Goal: Information Seeking & Learning: Learn about a topic

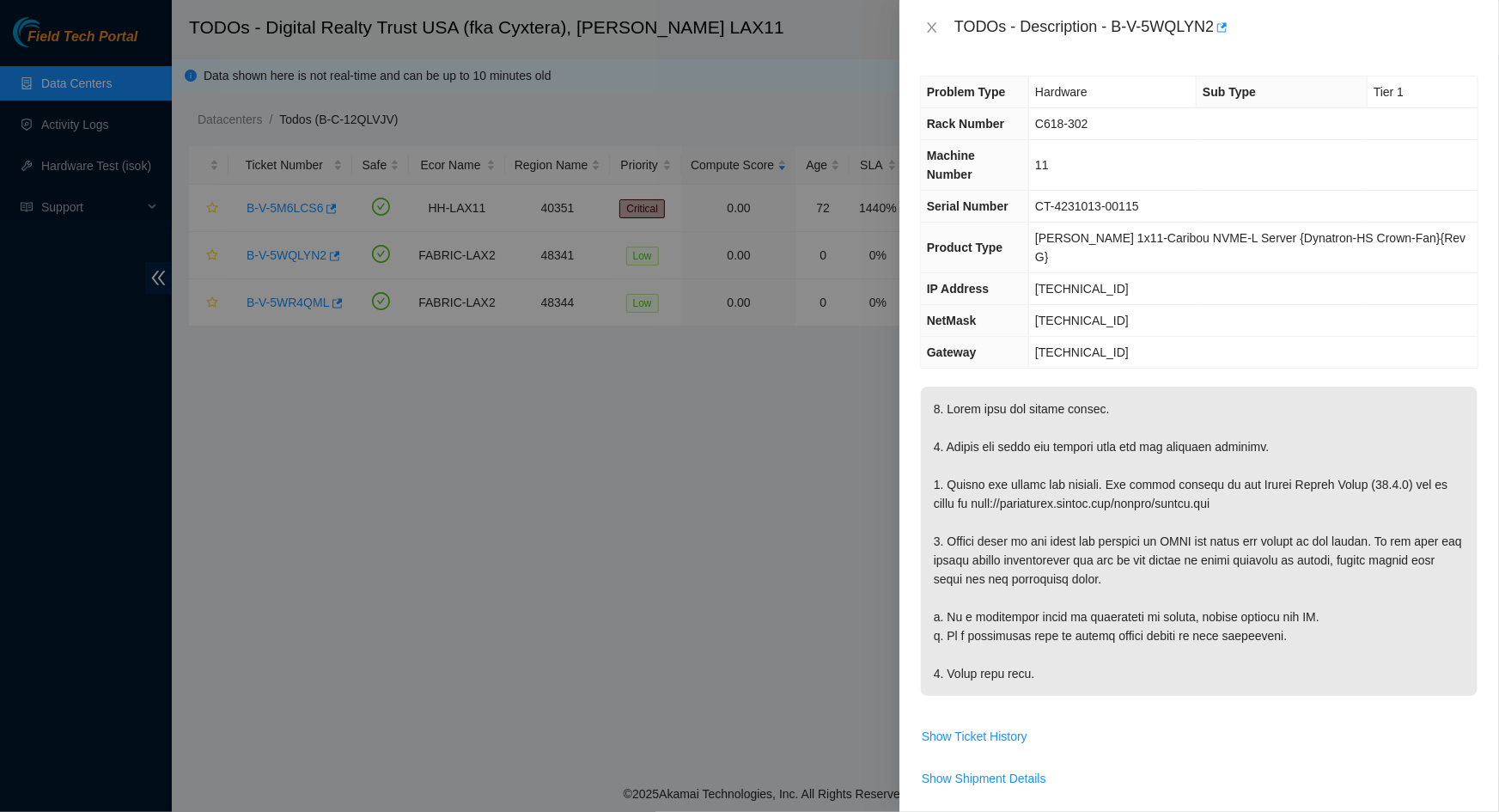
drag, startPoint x: 411, startPoint y: 492, endPoint x: 387, endPoint y: 289, distance: 204.4
click at [411, 492] on div at bounding box center [750, 406] width 1499 height 812
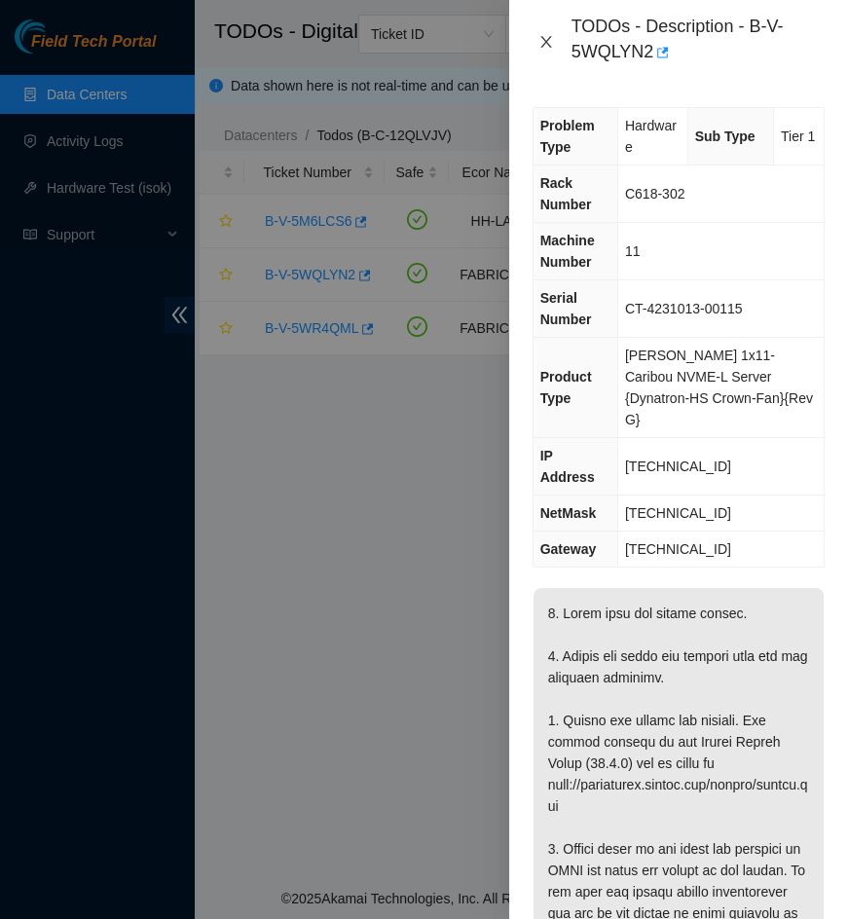
click at [543, 37] on icon "close" at bounding box center [546, 42] width 16 height 16
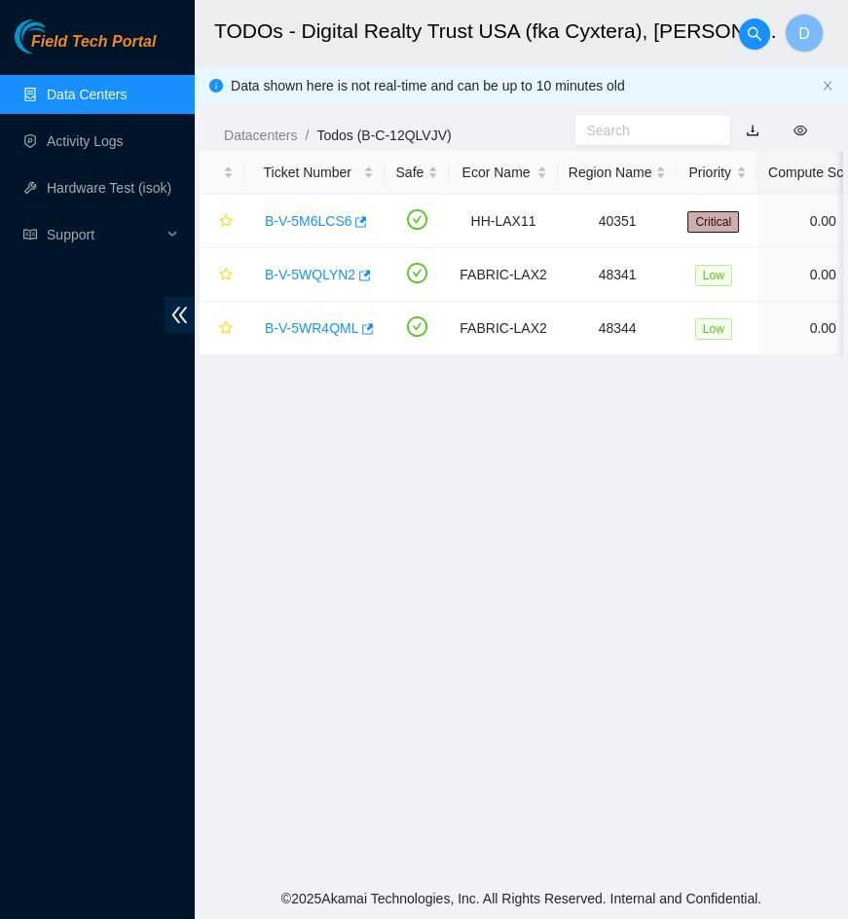
click at [88, 102] on link "Data Centers" at bounding box center [87, 95] width 80 height 16
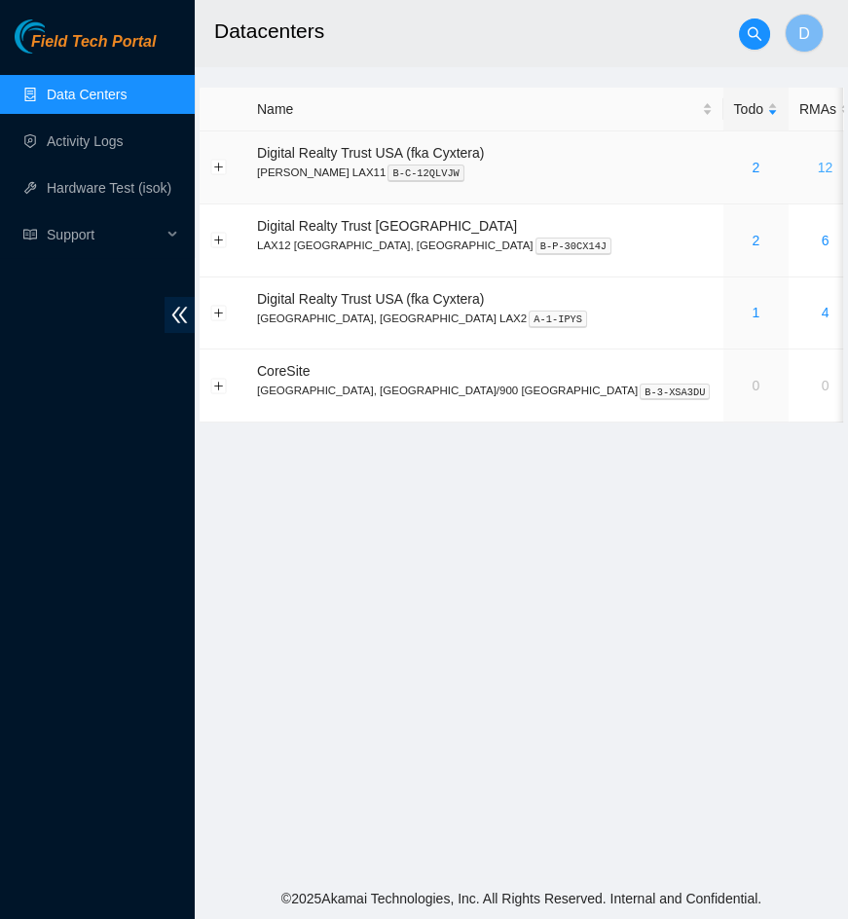
click at [817, 166] on link "12" at bounding box center [825, 168] width 16 height 16
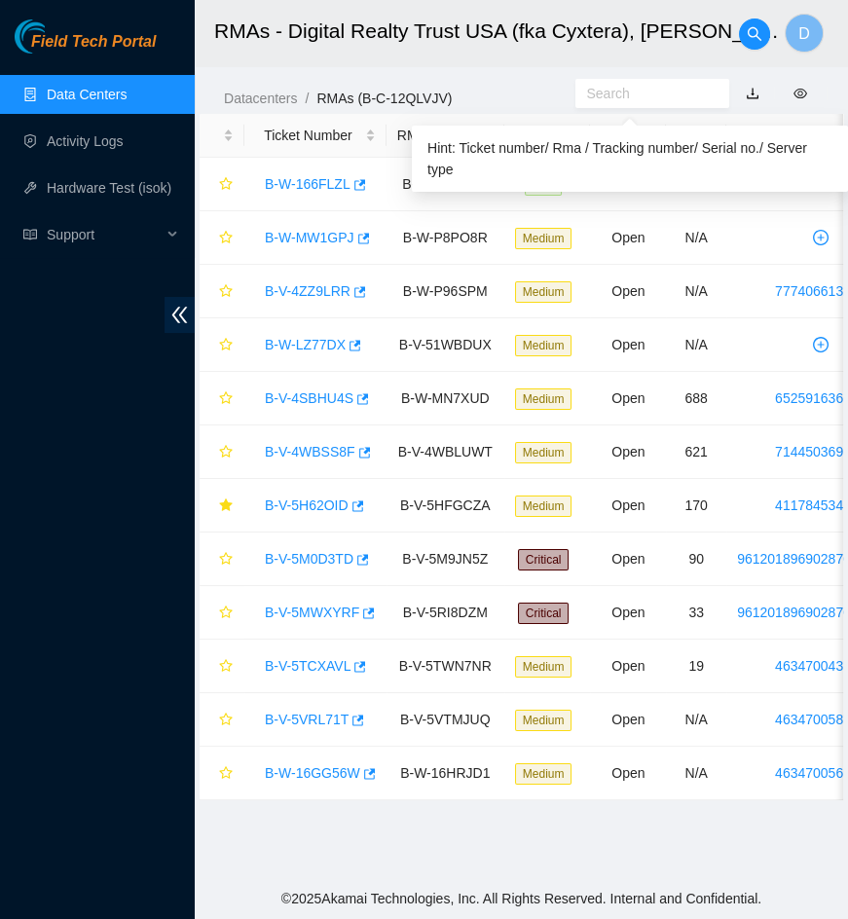
click at [633, 92] on input "text" at bounding box center [644, 93] width 117 height 21
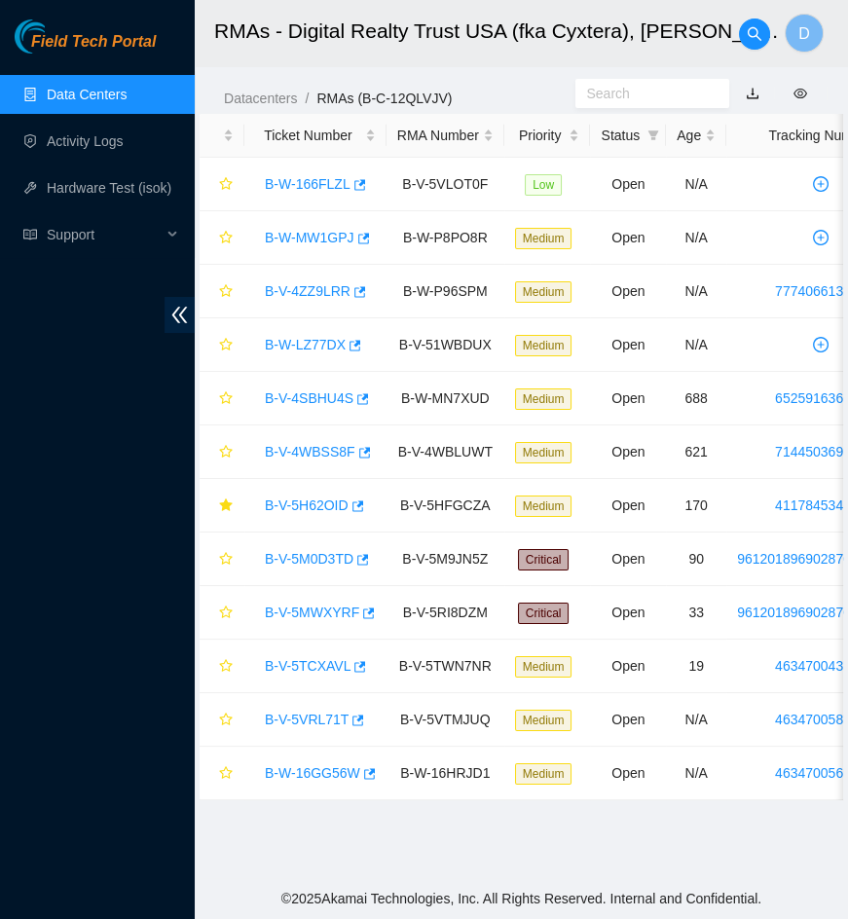
click at [509, 86] on div "Datacenters / RMAs (B-C-12QLVJV) /" at bounding box center [385, 54] width 381 height 109
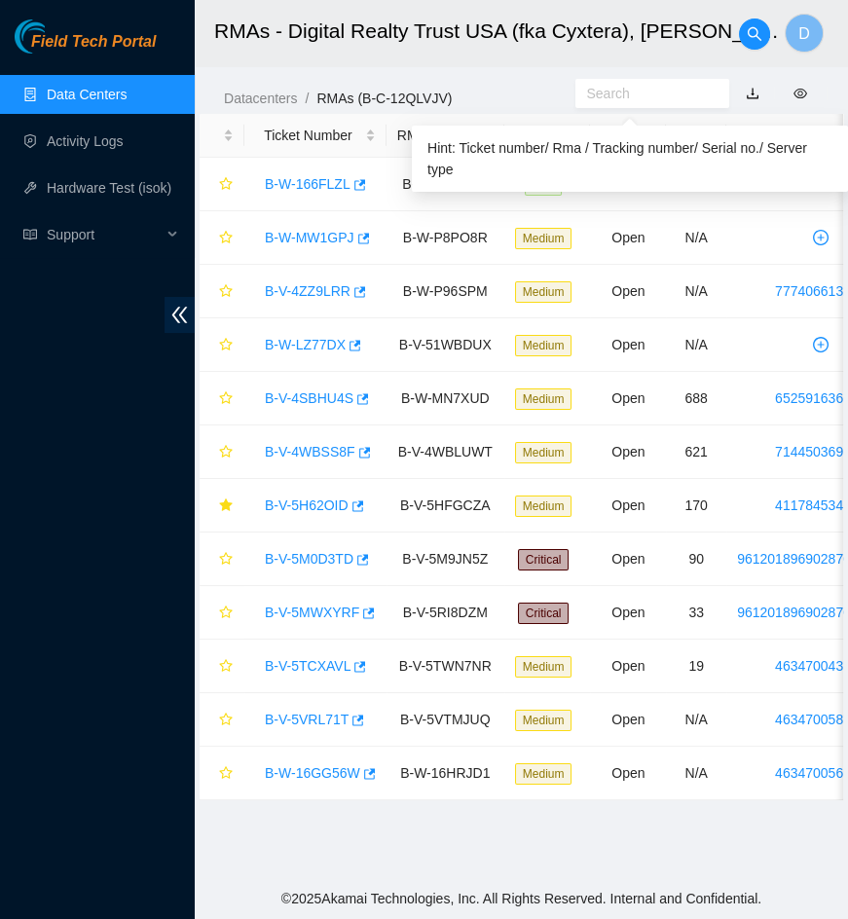
click at [631, 91] on input "text" at bounding box center [644, 93] width 117 height 21
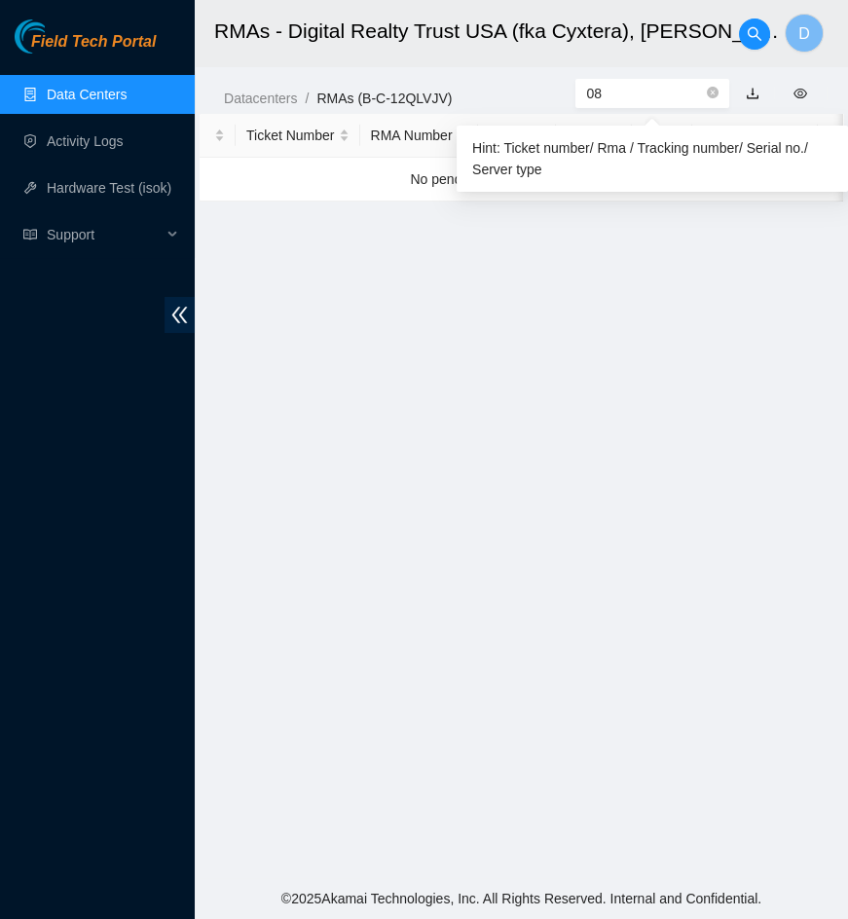
type input "0"
type input "A"
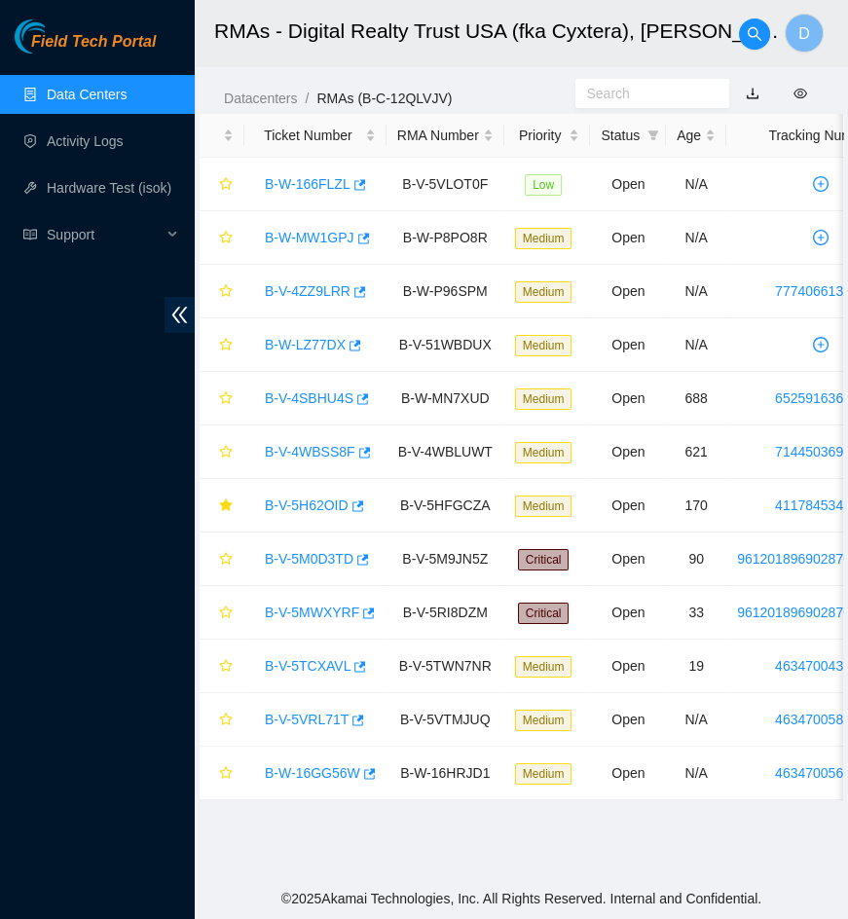
click at [671, 98] on input "text" at bounding box center [644, 93] width 117 height 21
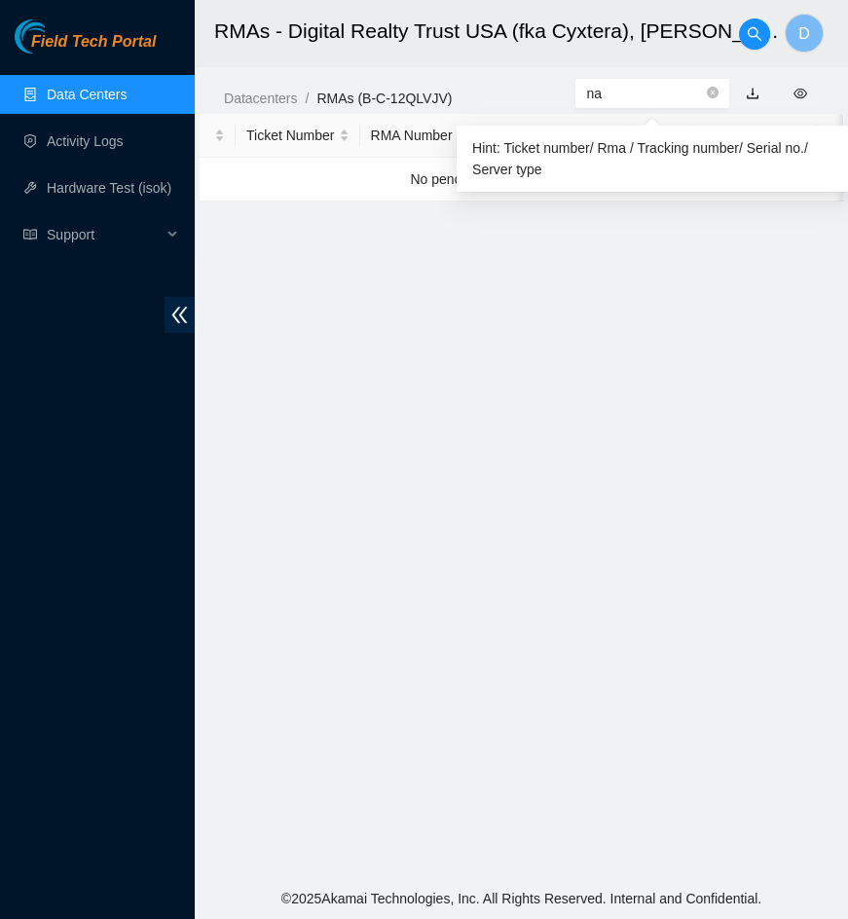
type input "naa"
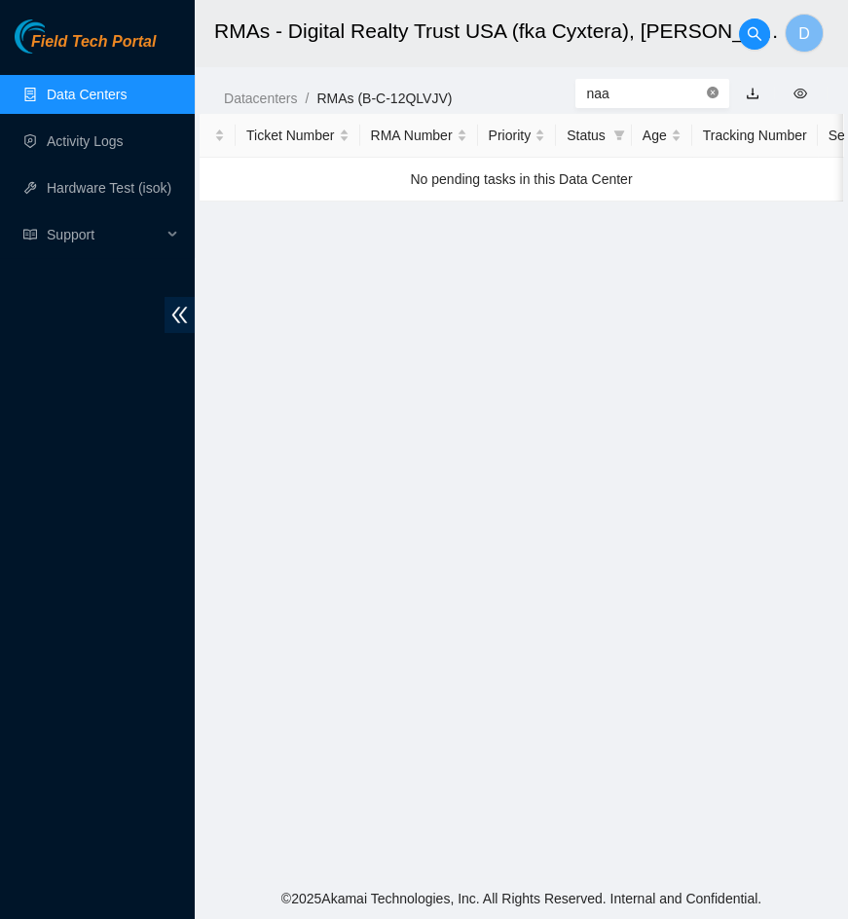
click at [708, 91] on icon "close-circle" at bounding box center [713, 93] width 12 height 12
type input "417328417850"
click at [710, 95] on icon "close-circle" at bounding box center [713, 93] width 12 height 12
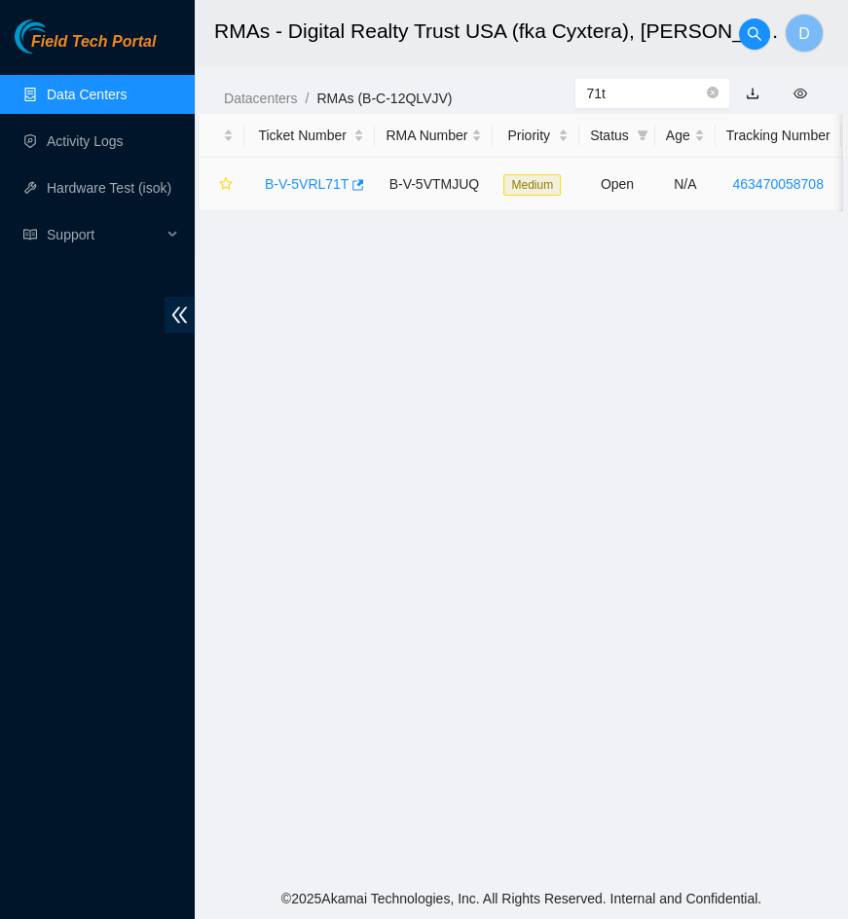
type input "71t"
drag, startPoint x: 722, startPoint y: 185, endPoint x: 821, endPoint y: 191, distance: 99.4
click at [821, 191] on td "463470058708" at bounding box center [778, 185] width 126 height 54
copy link "463470058708"
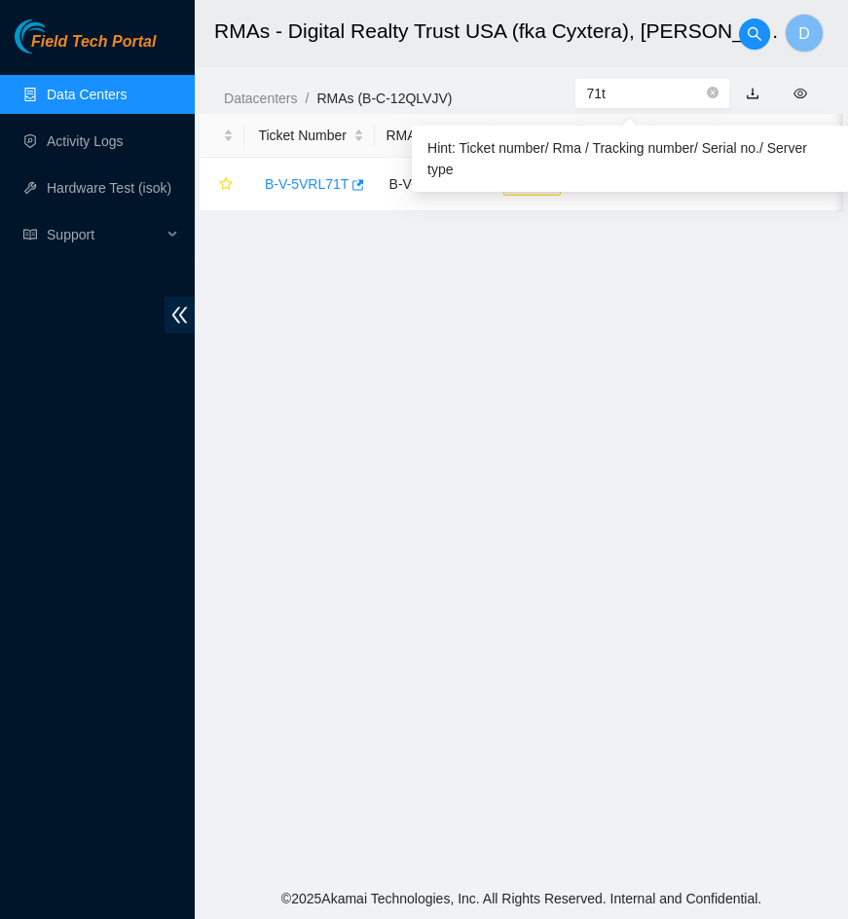
drag, startPoint x: 623, startPoint y: 94, endPoint x: 546, endPoint y: 89, distance: 77.1
click at [546, 90] on div "Datacenters / RMAs (B-C-12QLVJV) / 71t" at bounding box center [521, 54] width 653 height 109
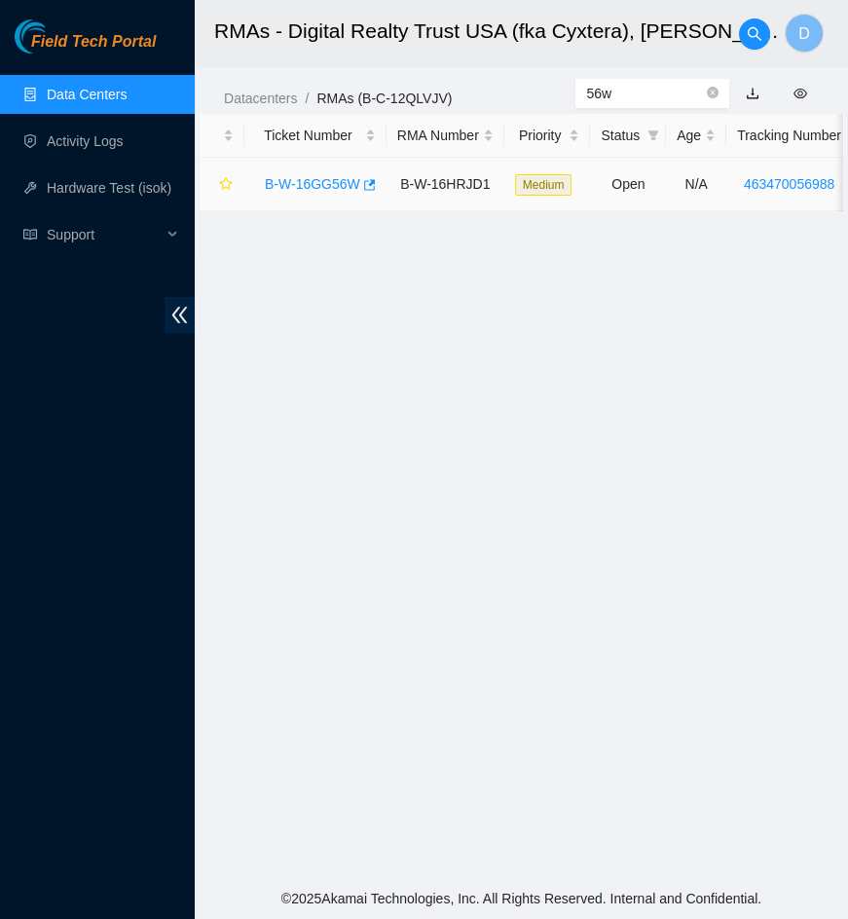
type input "56w"
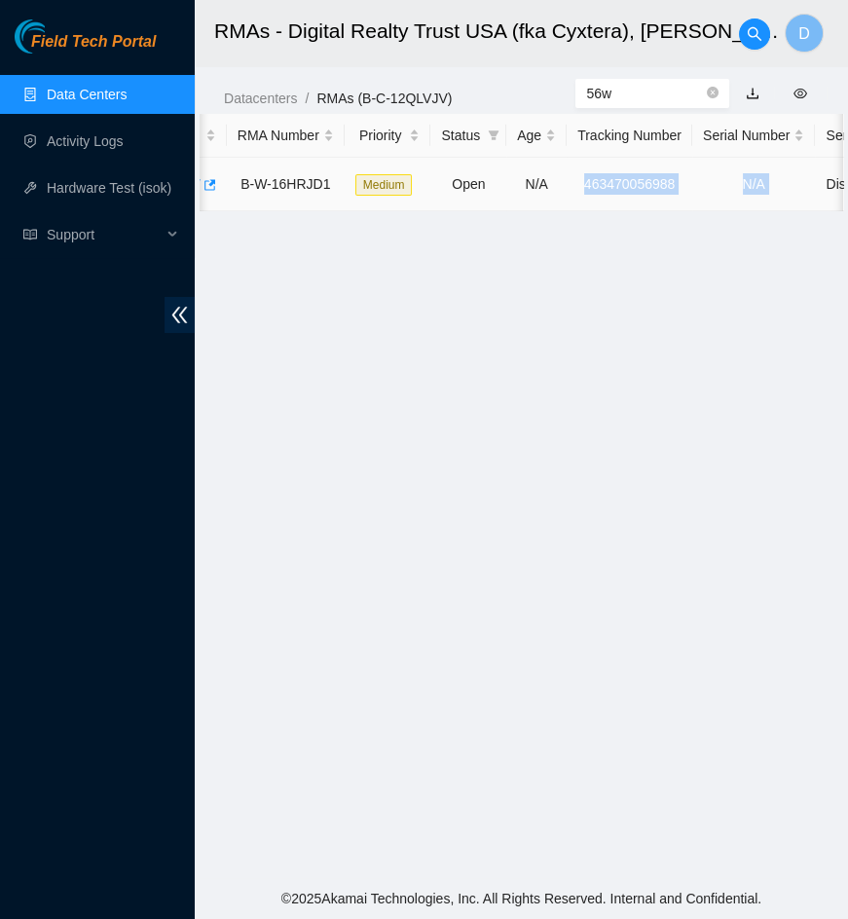
scroll to position [0, 165]
drag, startPoint x: 742, startPoint y: 180, endPoint x: 692, endPoint y: 201, distance: 54.1
click at [692, 201] on tr "B-W-16GG56W B-W-16HRJD1 Medium Open N/A 463470056988 N/A Disk 4TB 7K ST4000NM00…" at bounding box center [665, 185] width 1263 height 54
copy link "463470056988"
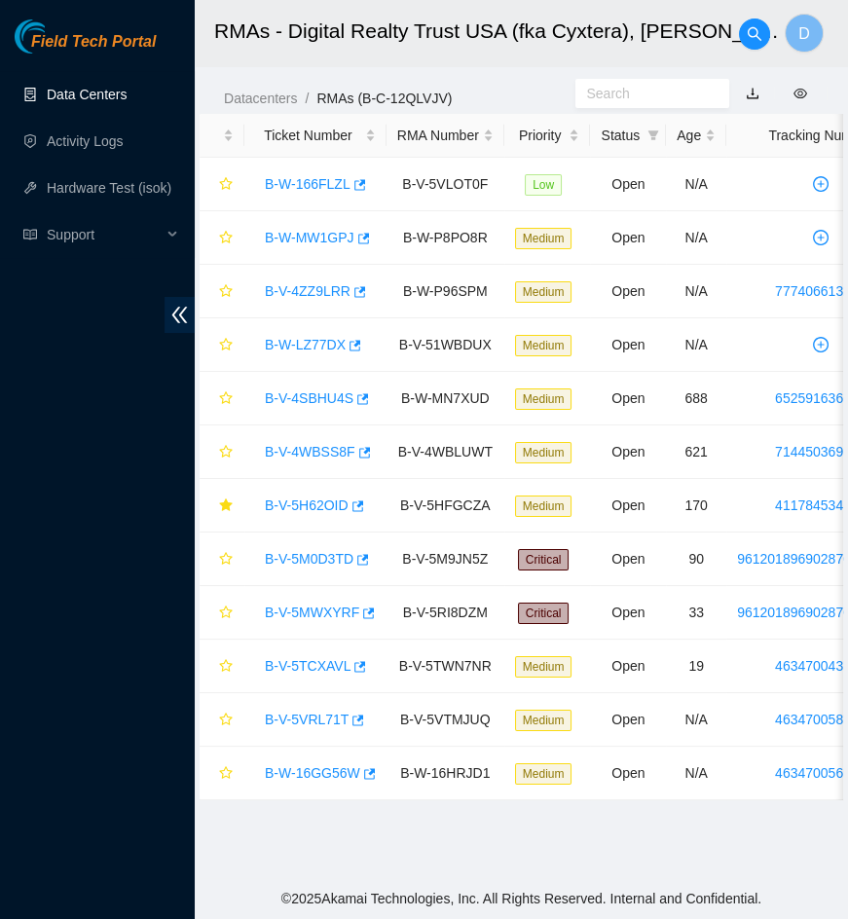
click at [102, 90] on link "Data Centers" at bounding box center [87, 95] width 80 height 16
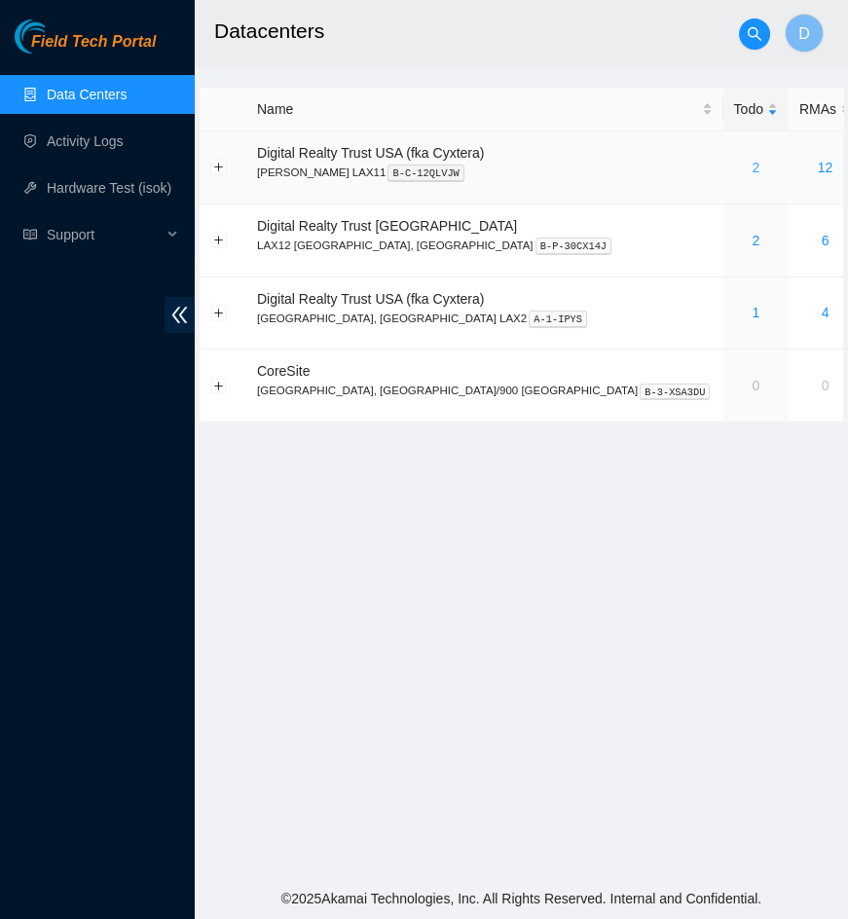
click at [751, 168] on link "2" at bounding box center [755, 168] width 8 height 16
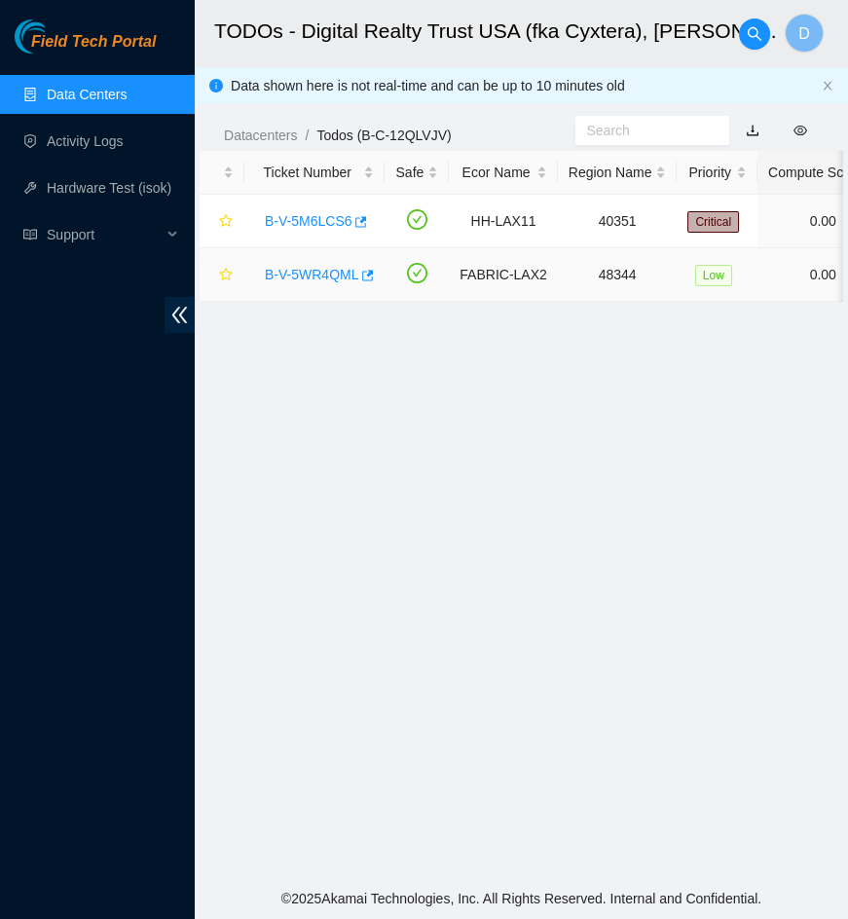
click at [311, 270] on link "B-V-5WR4QML" at bounding box center [311, 275] width 93 height 16
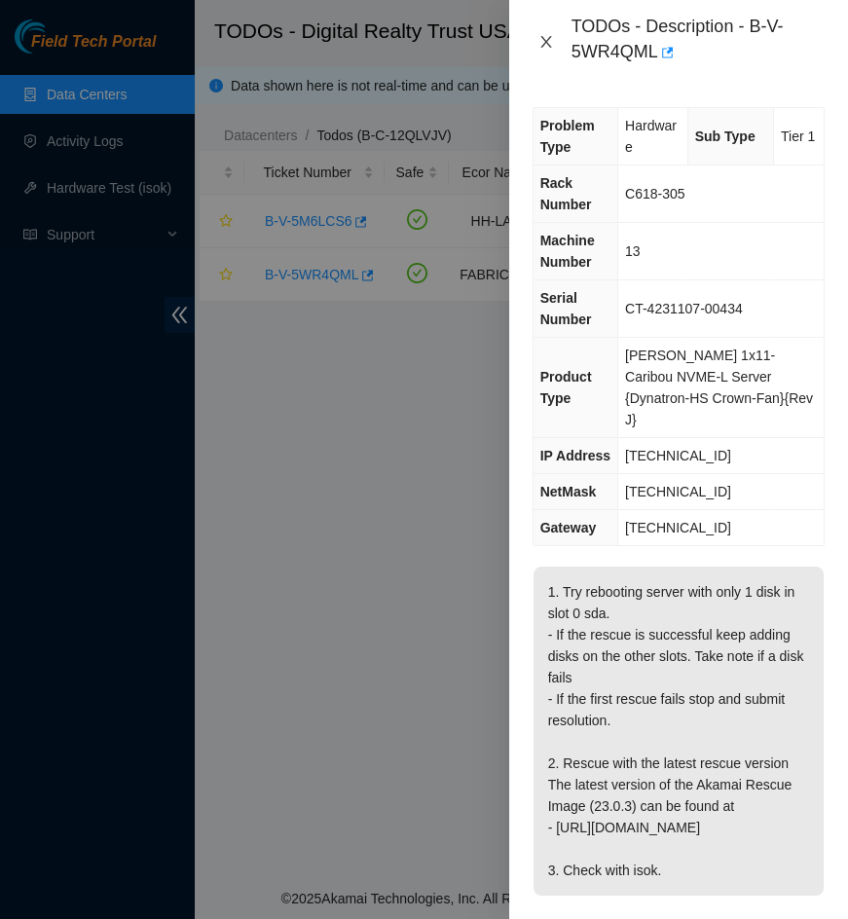
click at [538, 37] on icon "close" at bounding box center [546, 42] width 16 height 16
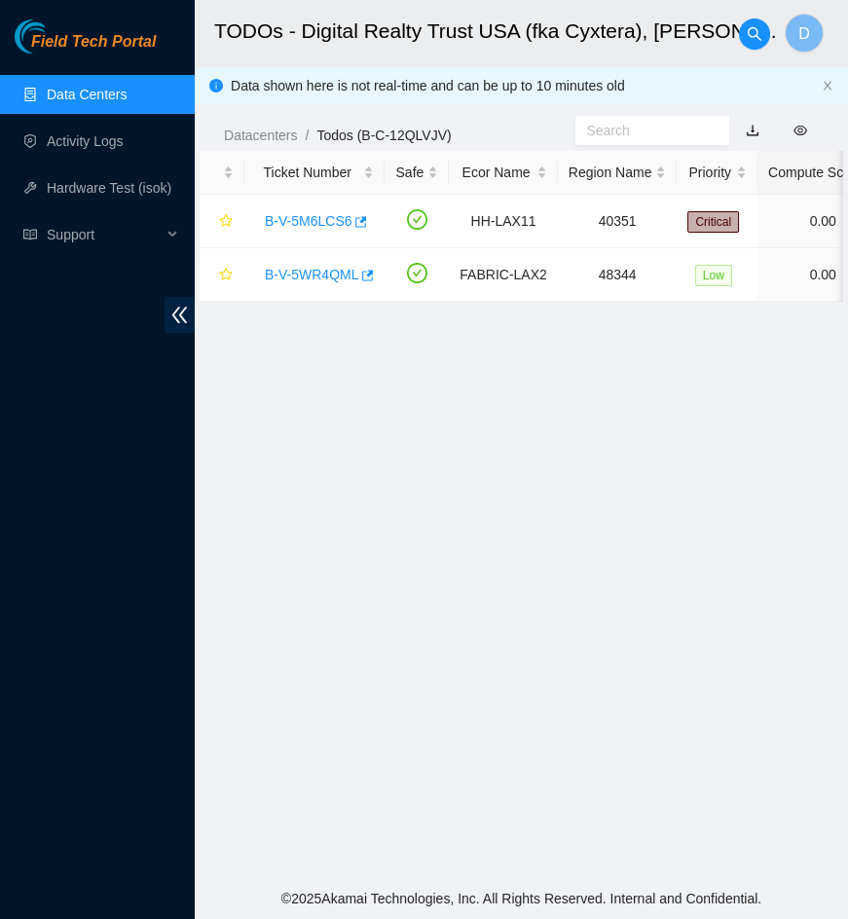
click at [516, 453] on main "TODOs - Digital Realty Trust USA (fka Cyxtera), NASH LAX11 D Data shown here is…" at bounding box center [521, 439] width 653 height 878
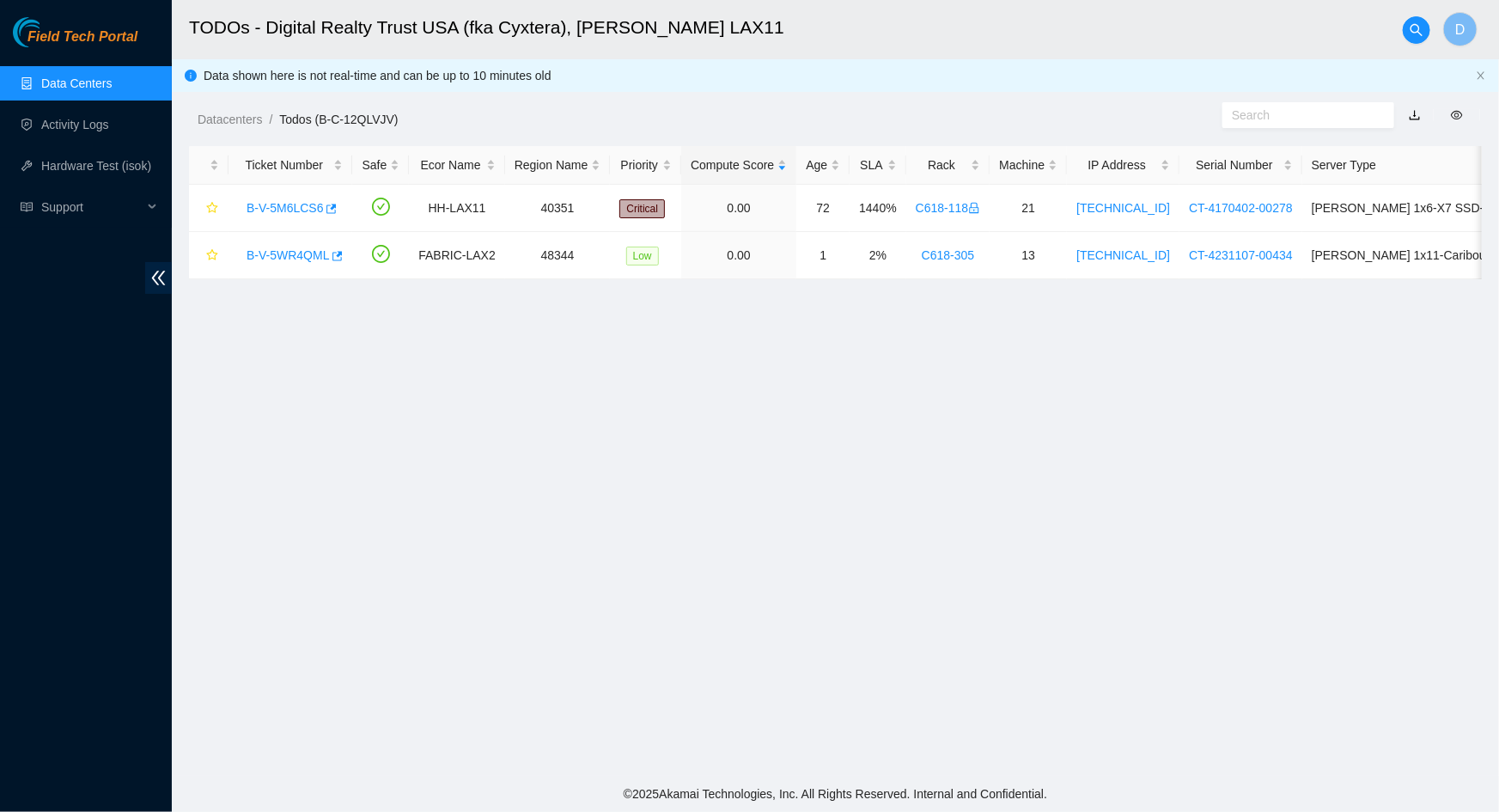
click at [456, 420] on main "TODOs - Digital Realty Trust USA (fka Cyxtera), NASH LAX11 D Data shown here is…" at bounding box center [836, 387] width 1328 height 776
click at [291, 213] on link "B-V-5M6LCS6" at bounding box center [284, 208] width 77 height 14
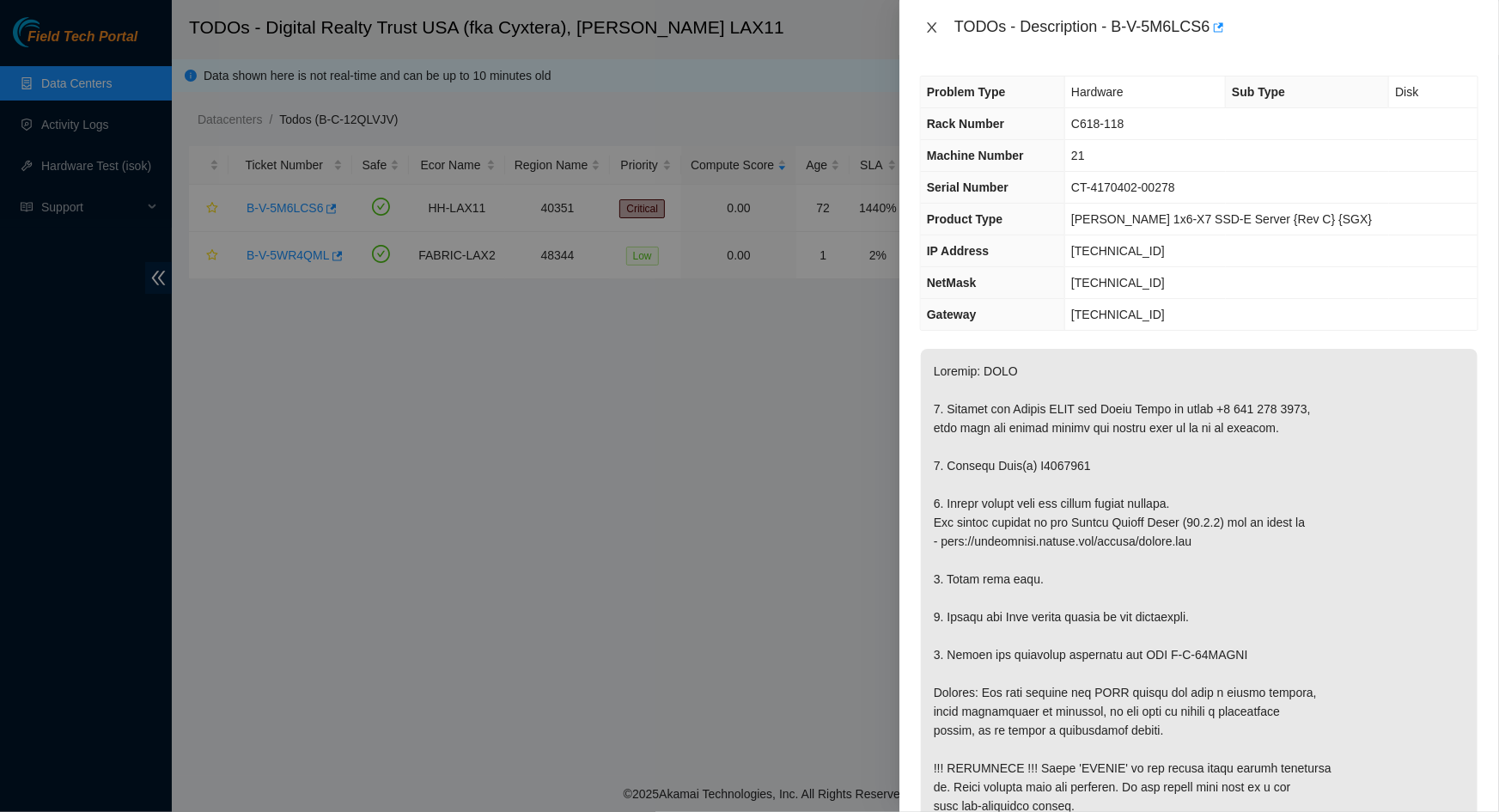
click at [748, 19] on button "Close" at bounding box center [931, 27] width 24 height 16
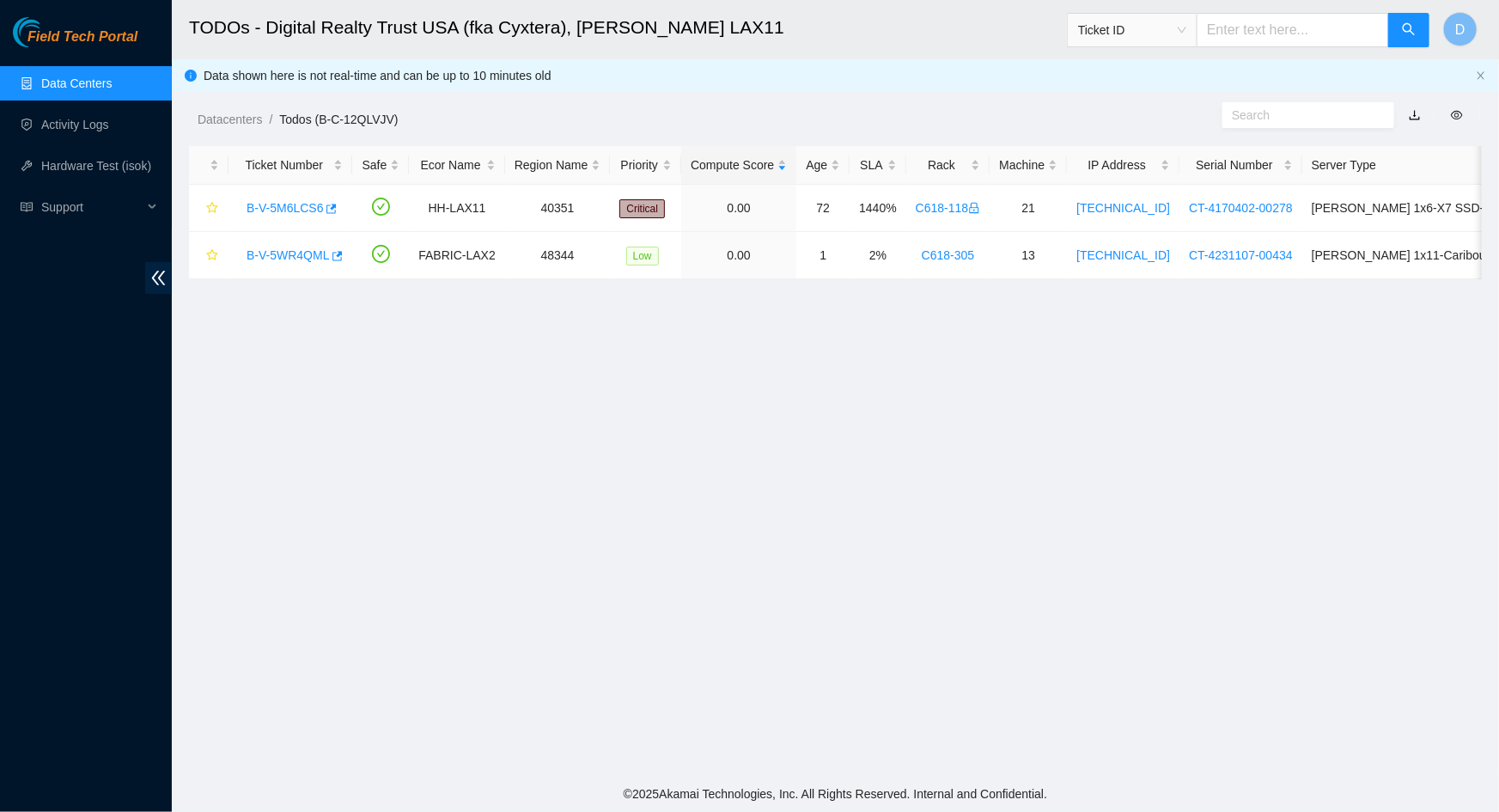
click at [748, 439] on main "TODOs - Digital Realty Trust USA (fka Cyxtera), NASH LAX11 Ticket ID D Data sho…" at bounding box center [836, 387] width 1328 height 776
drag, startPoint x: 850, startPoint y: 206, endPoint x: 885, endPoint y: 220, distance: 37.7
click at [748, 220] on td "1440%" at bounding box center [878, 208] width 56 height 48
click at [748, 219] on td "1440%" at bounding box center [878, 208] width 56 height 48
click at [748, 163] on div "SLA" at bounding box center [878, 164] width 38 height 19
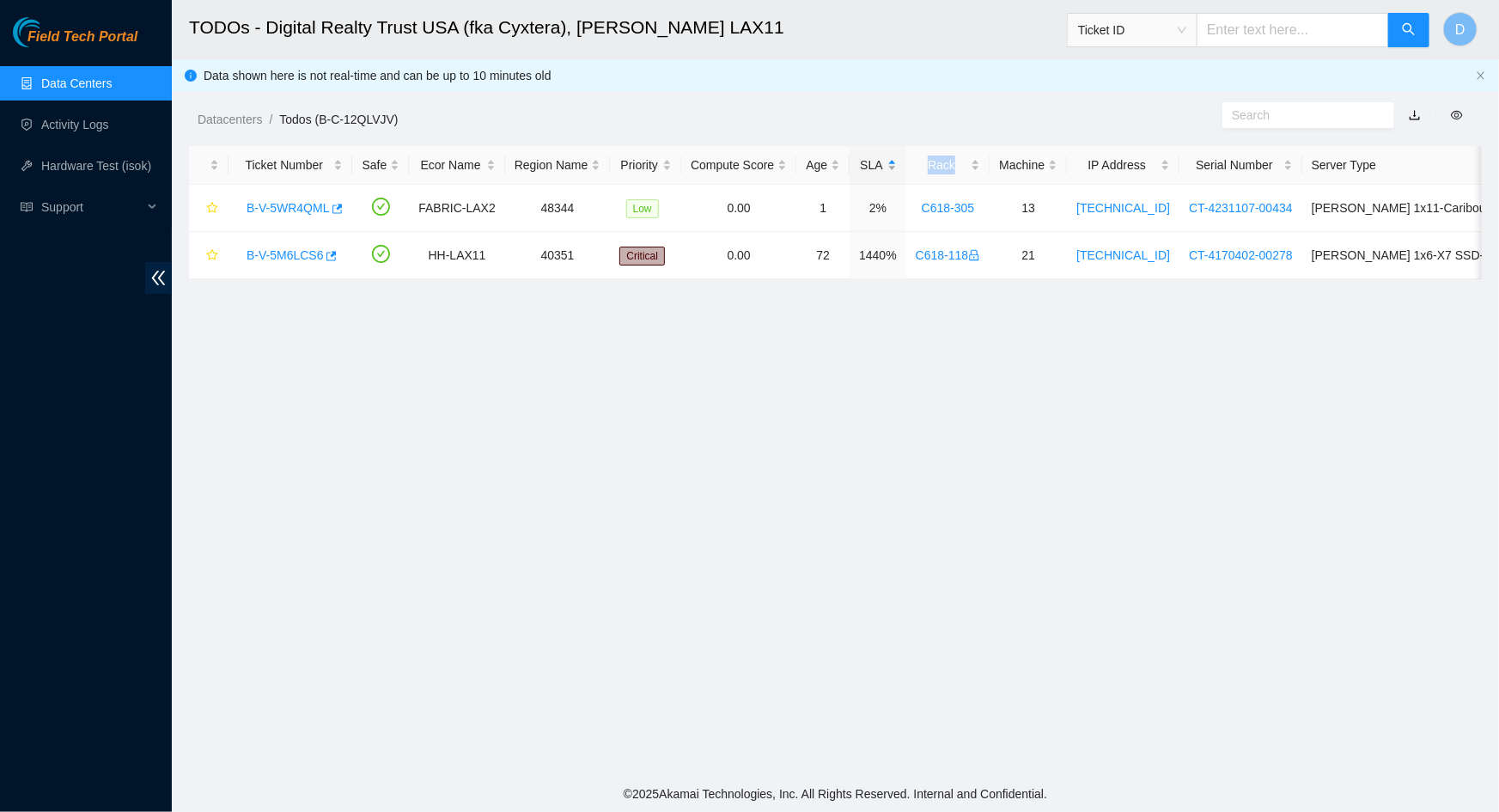
click at [748, 163] on div "SLA" at bounding box center [878, 164] width 38 height 19
click at [748, 208] on td "1440%" at bounding box center [878, 208] width 56 height 48
click at [550, 622] on main "TODOs - Digital Realty Trust USA (fka Cyxtera), NASH LAX11 Ticket ID D Data sho…" at bounding box center [836, 387] width 1328 height 776
click at [64, 131] on link "Activity Logs" at bounding box center [75, 124] width 68 height 14
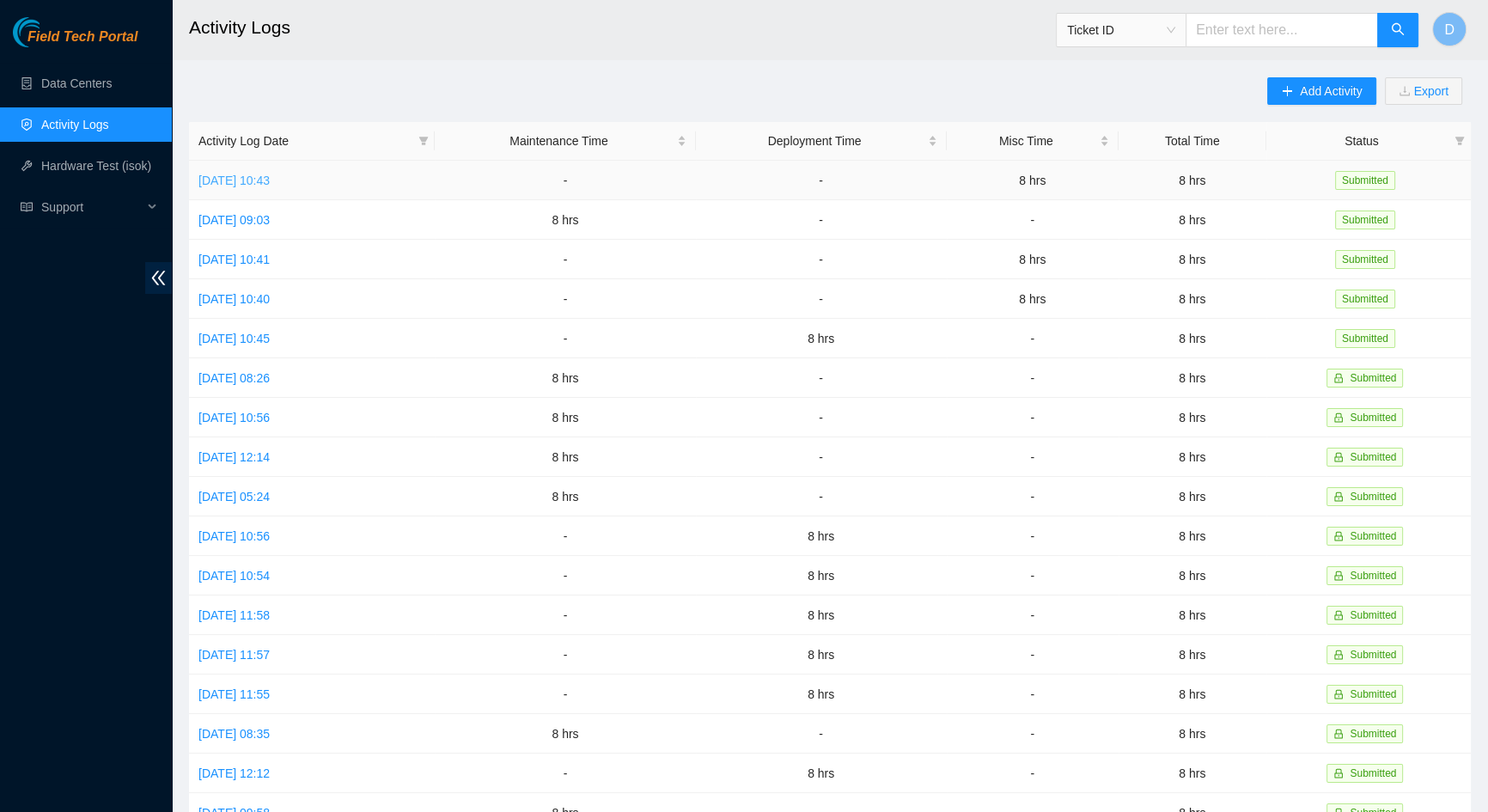
click at [259, 177] on link "Thu, 02 Oct 2025 10:43" at bounding box center [234, 181] width 71 height 14
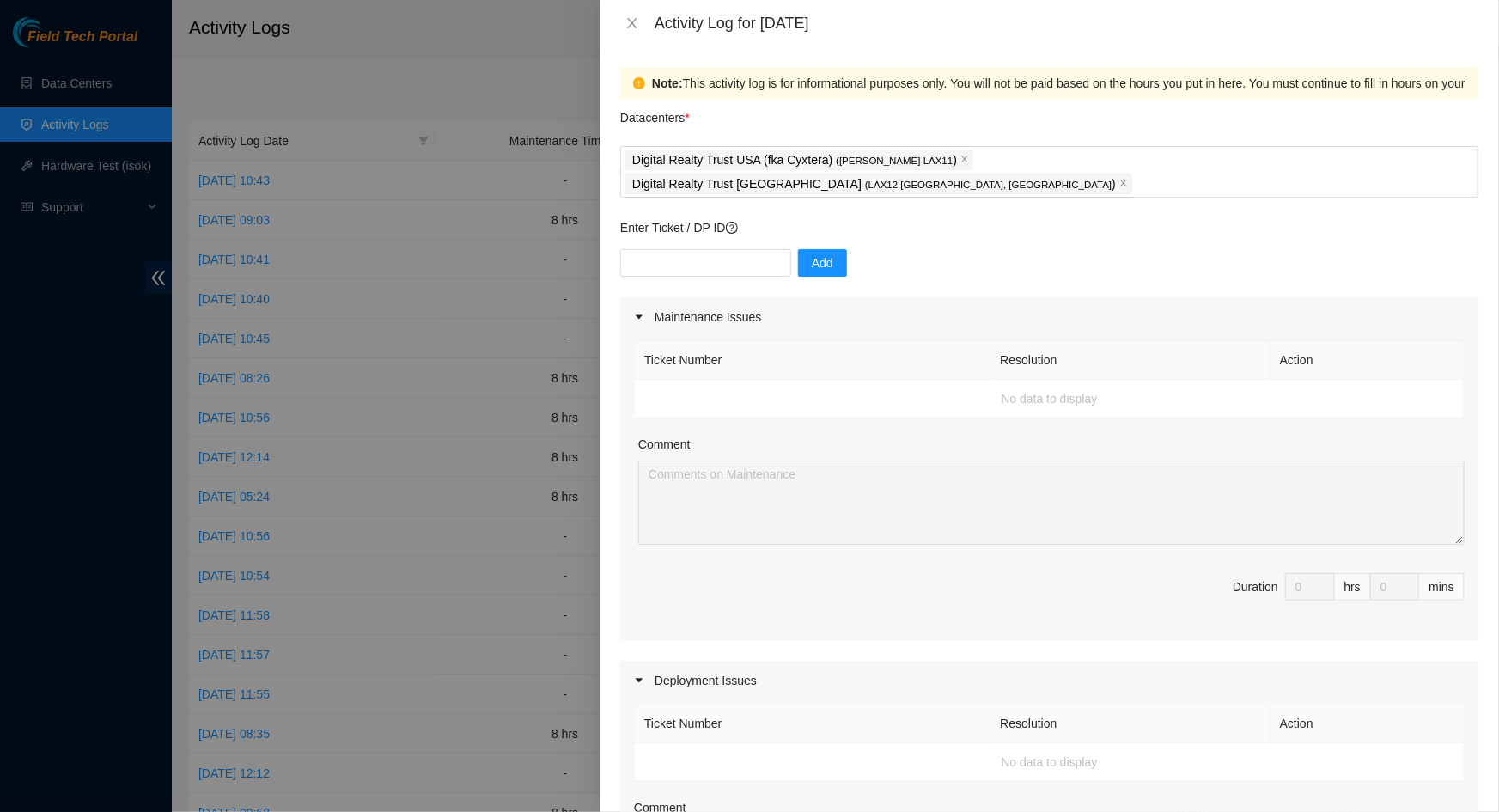
click at [704, 381] on td "No data to display" at bounding box center [1050, 399] width 830 height 39
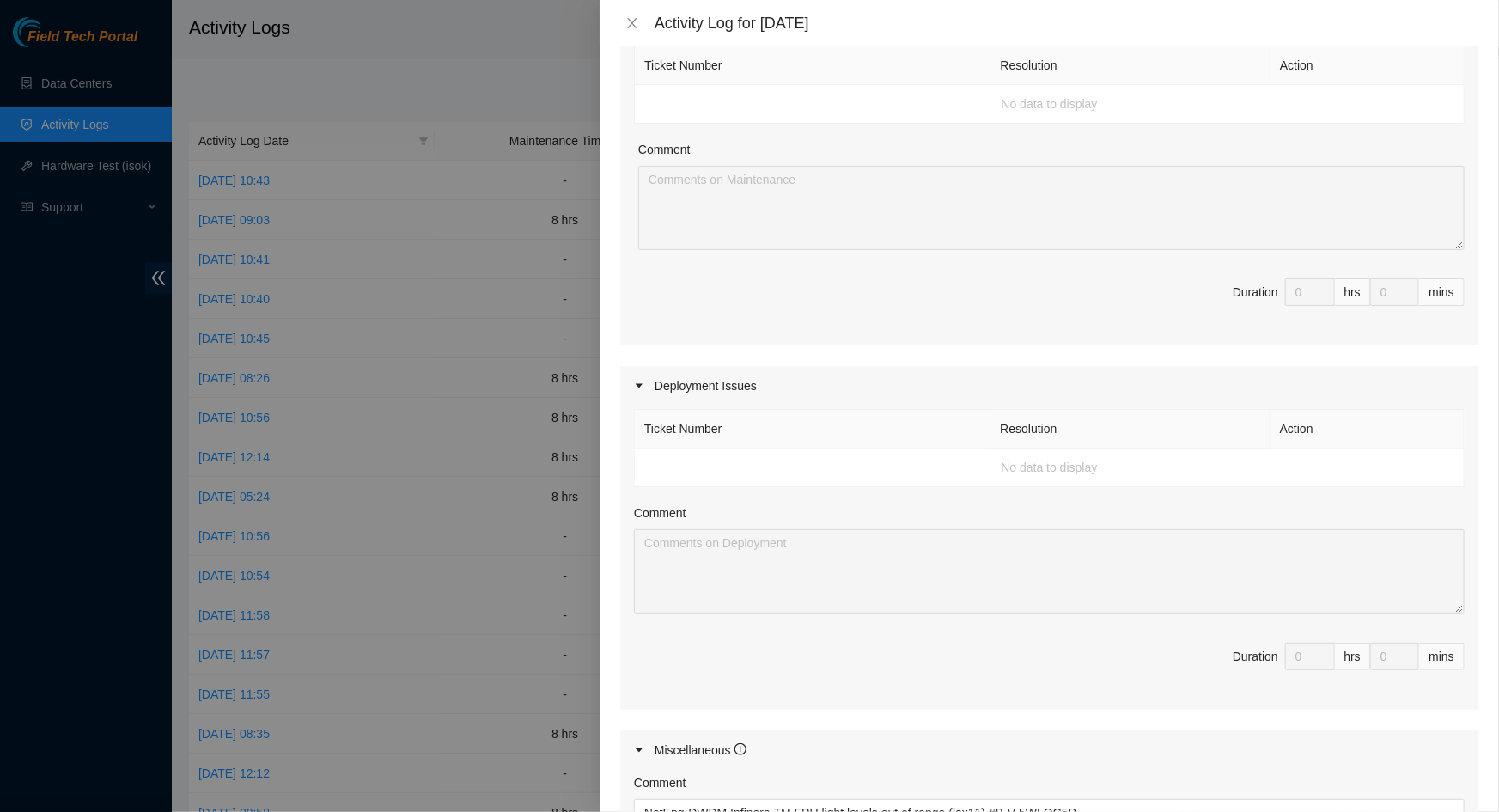
scroll to position [614, 0]
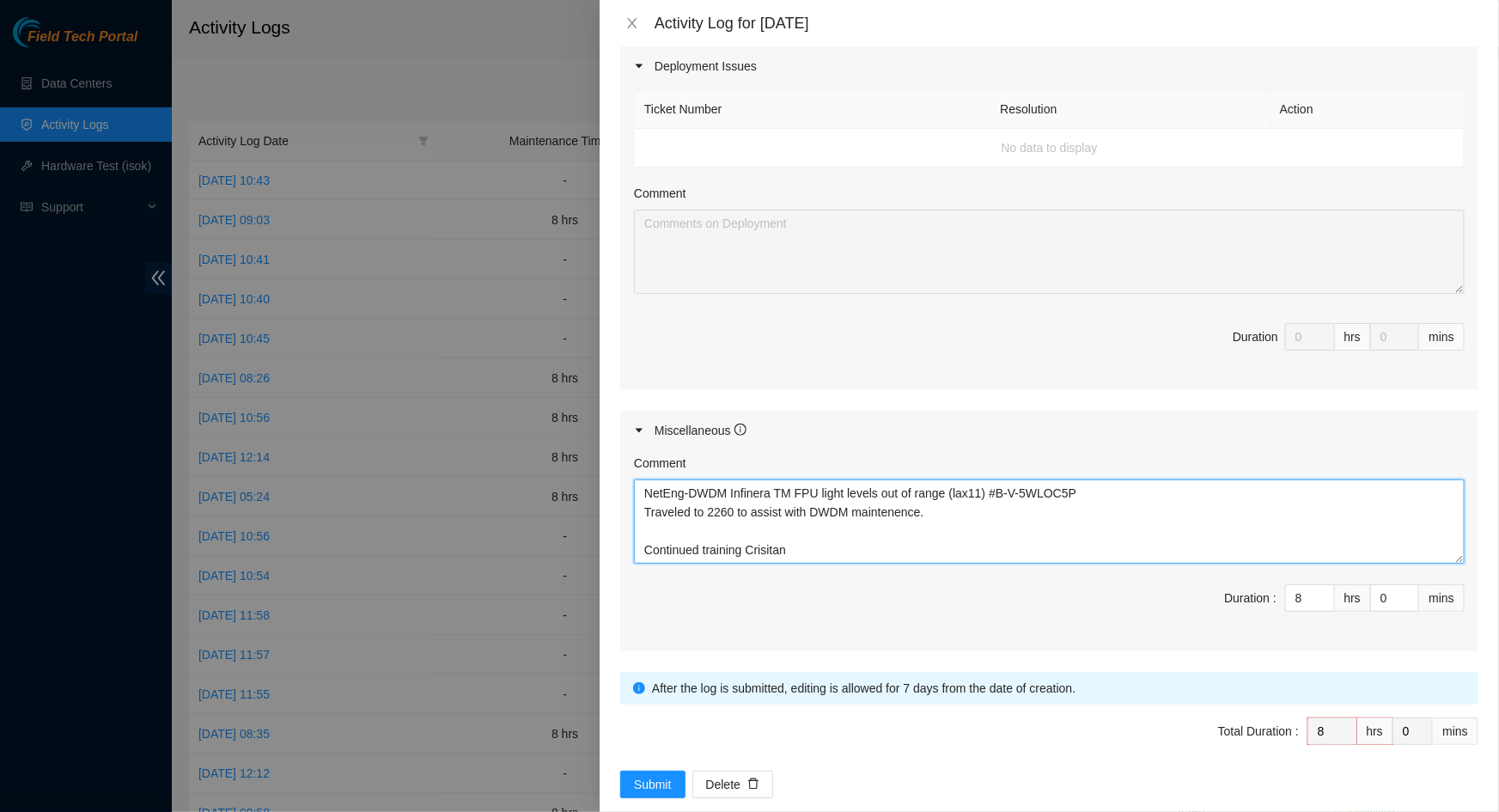
drag, startPoint x: 808, startPoint y: 524, endPoint x: 812, endPoint y: 491, distance: 33.2
click at [748, 524] on textarea "NetEng-DWDM Infinera TM FPU light levels out of range (lax11) #B-V-5WLOC5P Trav…" at bounding box center [1049, 521] width 831 height 84
click at [630, 21] on icon "close" at bounding box center [631, 23] width 10 height 11
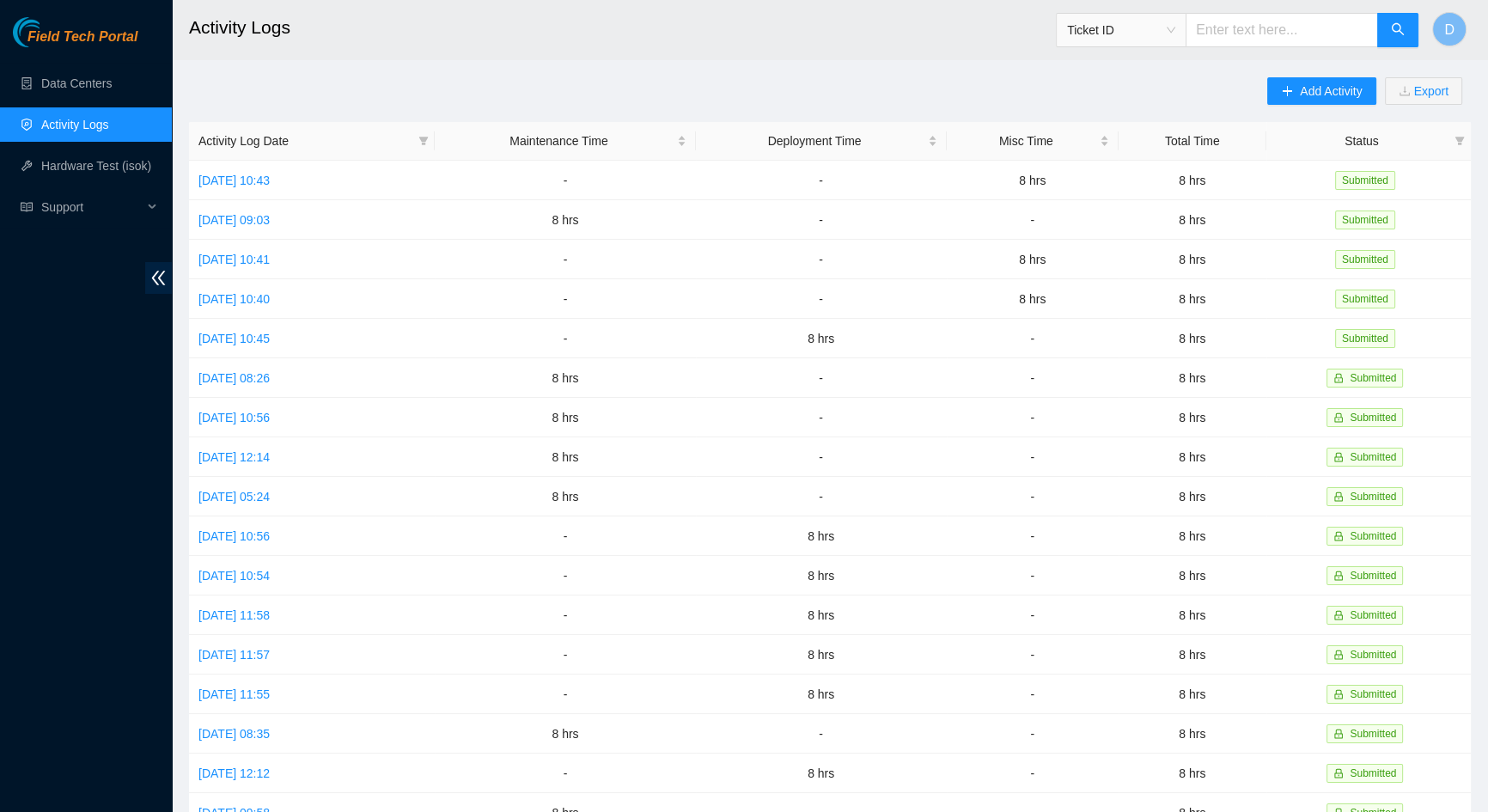
click at [484, 78] on div "Add Activity Export Activity Log Date Maintenance Time Deployment Time Misc Tim…" at bounding box center [830, 542] width 1281 height 929
click at [467, 94] on div "Add Activity Export Activity Log Date Maintenance Time Deployment Time Misc Tim…" at bounding box center [830, 542] width 1281 height 929
click at [357, 28] on h2 "Activity Logs" at bounding box center [697, 27] width 1017 height 55
click at [609, 49] on h2 "Activity Logs" at bounding box center [697, 27] width 1017 height 55
click at [93, 86] on link "Data Centers" at bounding box center [77, 84] width 71 height 14
